Goal: Information Seeking & Learning: Learn about a topic

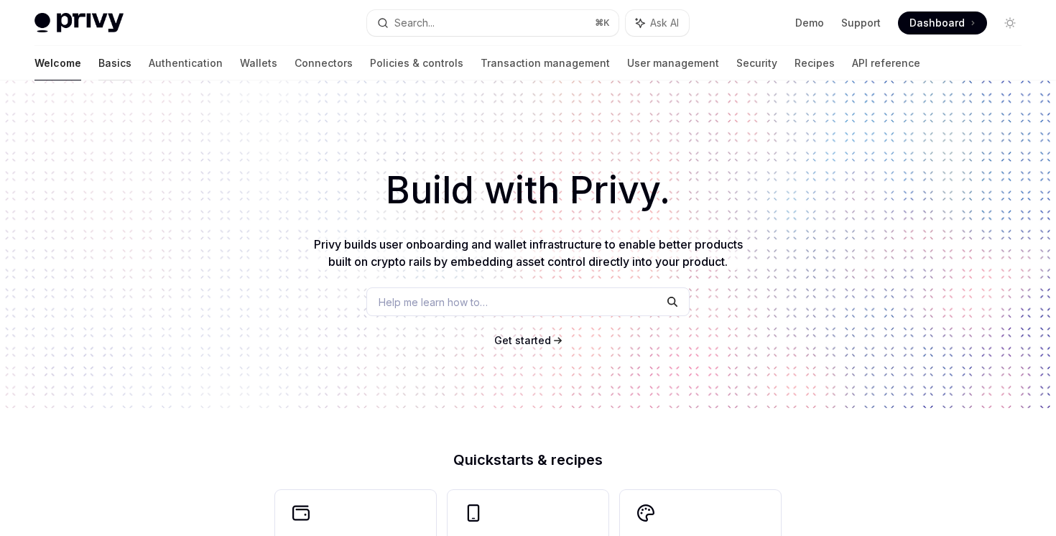
click at [98, 70] on link "Basics" at bounding box center [114, 63] width 33 height 34
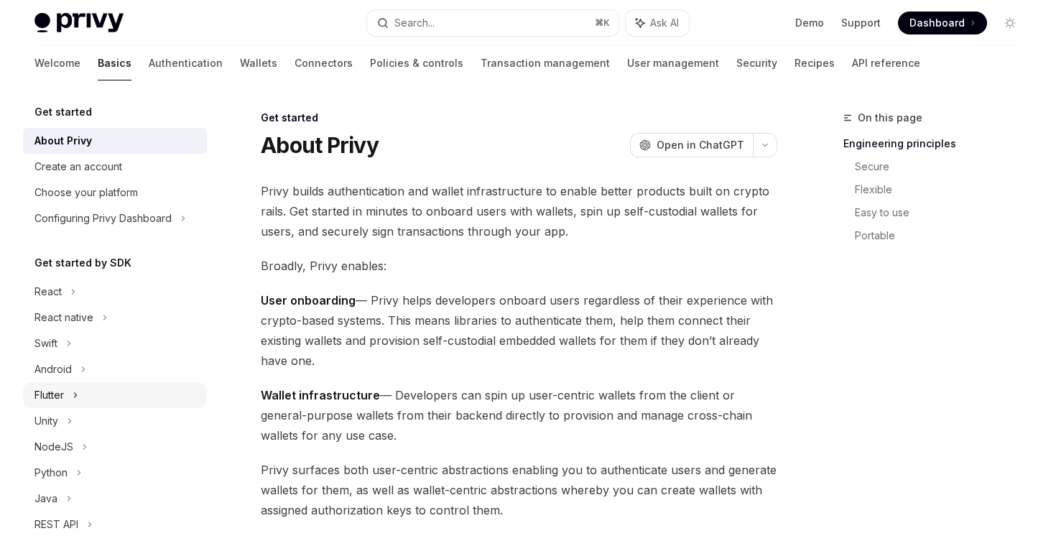
scroll to position [228, 0]
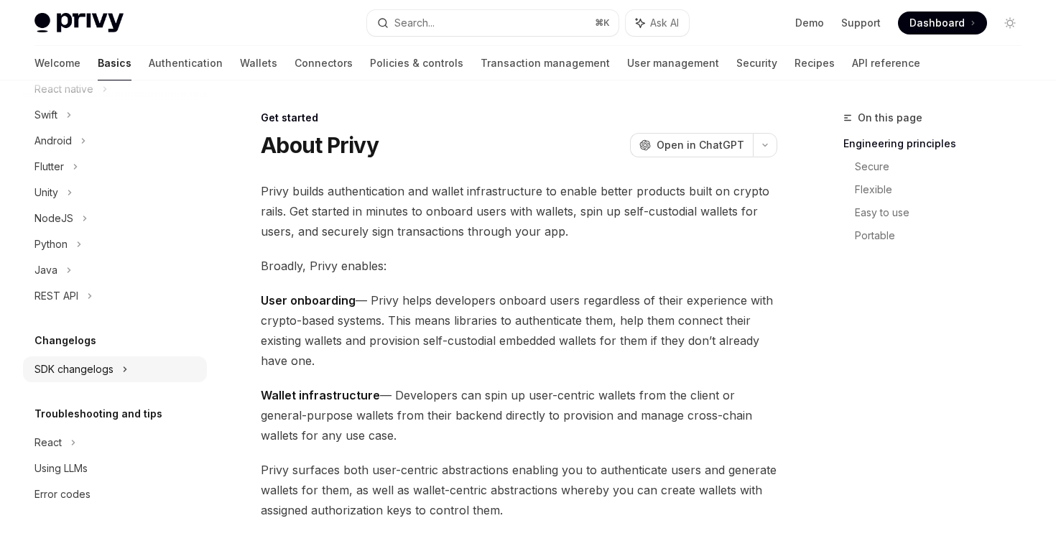
click at [101, 76] on div "SDK changelogs" at bounding box center [115, 63] width 184 height 26
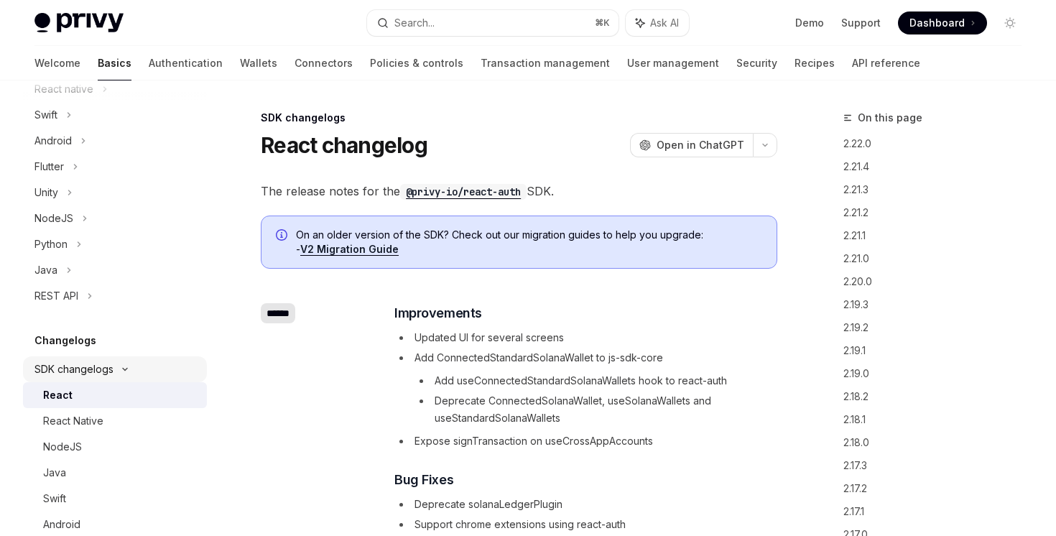
type textarea "*"
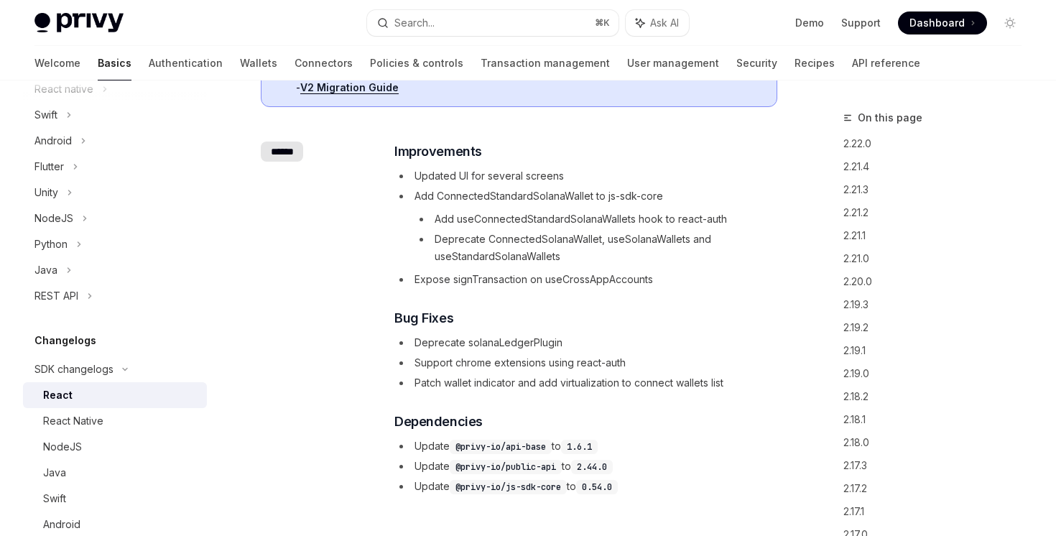
scroll to position [154, 0]
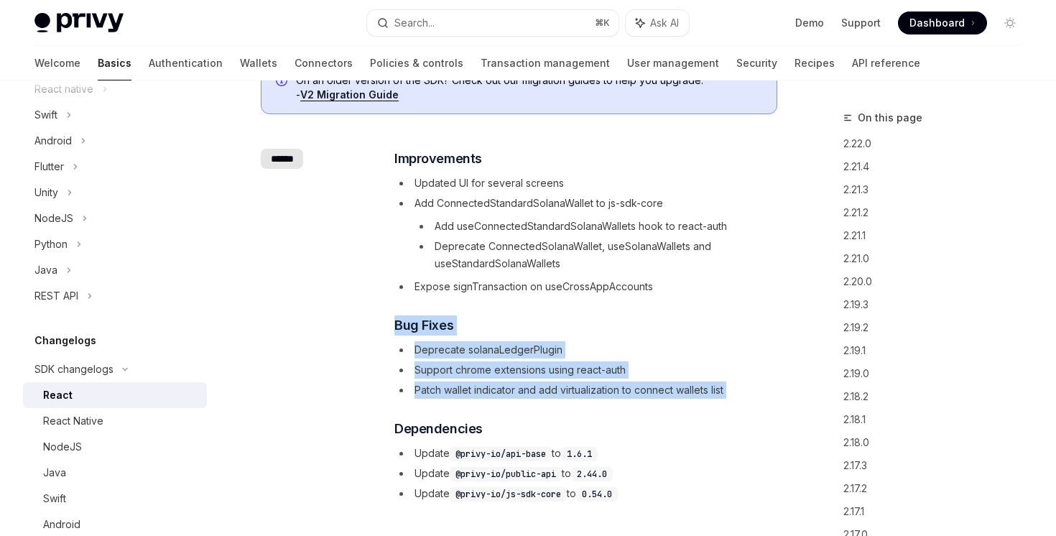
drag, startPoint x: 426, startPoint y: 399, endPoint x: 406, endPoint y: 295, distance: 105.4
click at [406, 295] on div "​ Improvements Updated UI for several screens Add ConnectedStandardSolanaWallet…" at bounding box center [585, 326] width 382 height 354
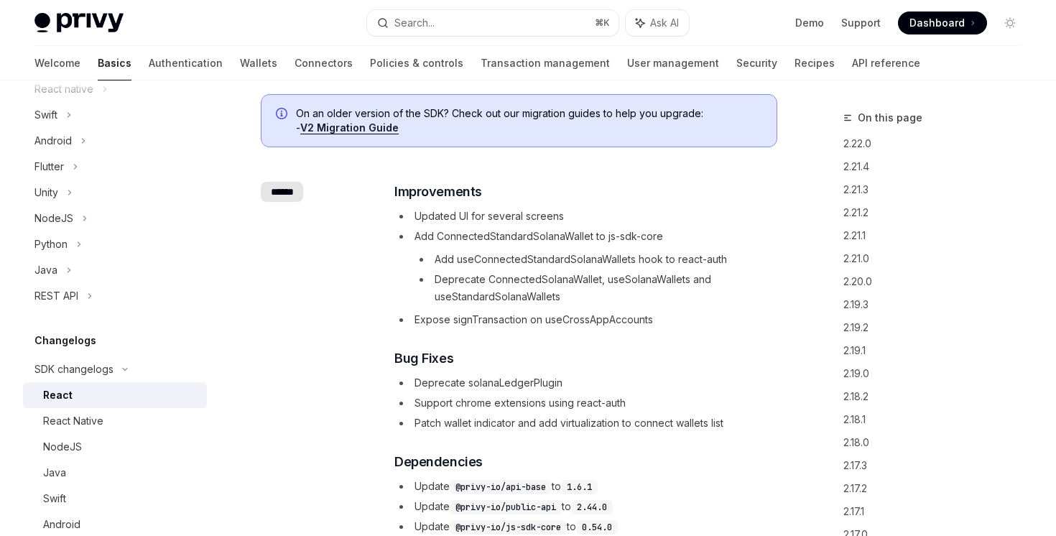
scroll to position [121, 0]
